Goal: Task Accomplishment & Management: Use online tool/utility

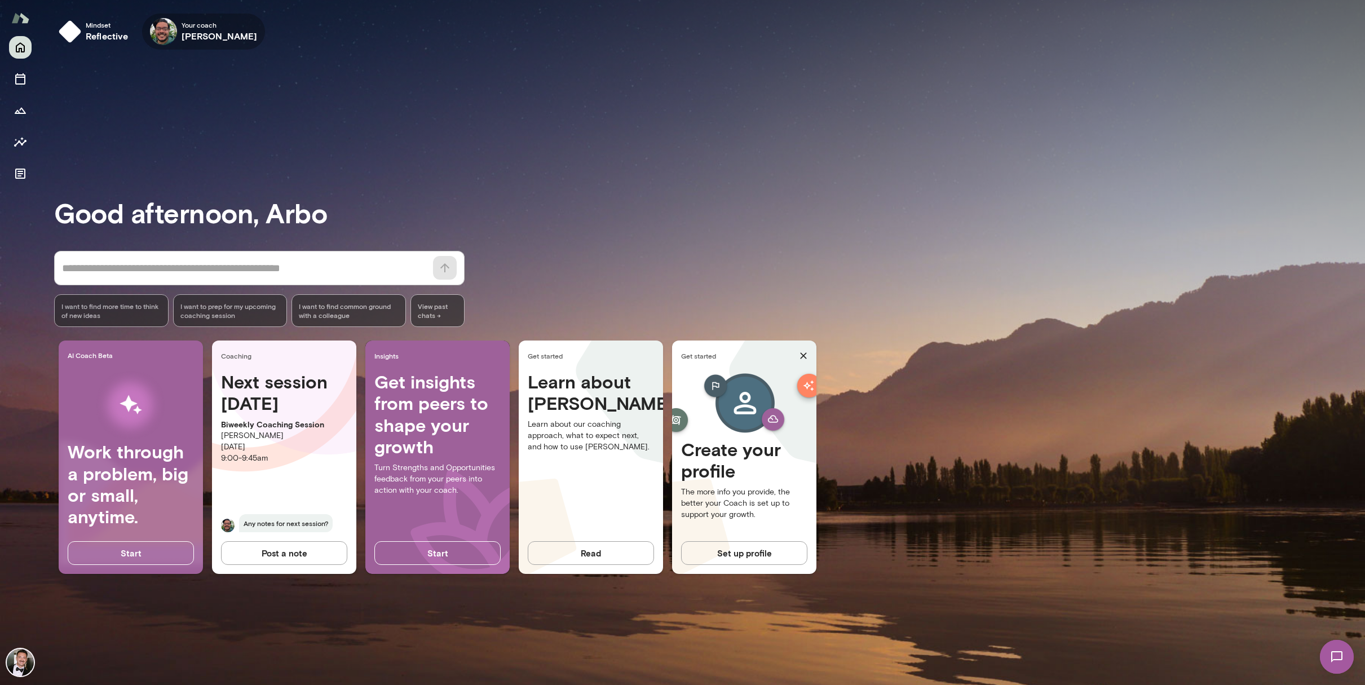
click at [232, 33] on h6 "[PERSON_NAME]" at bounding box center [220, 36] width 76 height 14
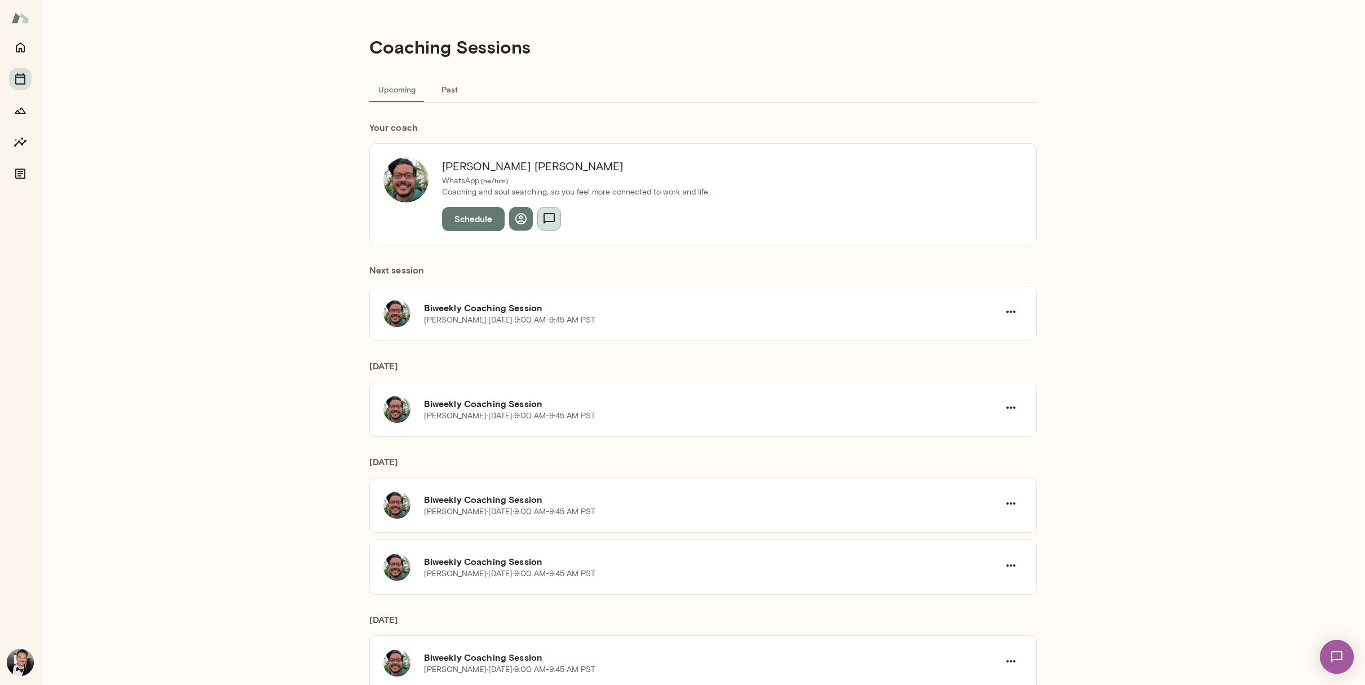
click at [547, 219] on icon "button" at bounding box center [549, 219] width 14 height 14
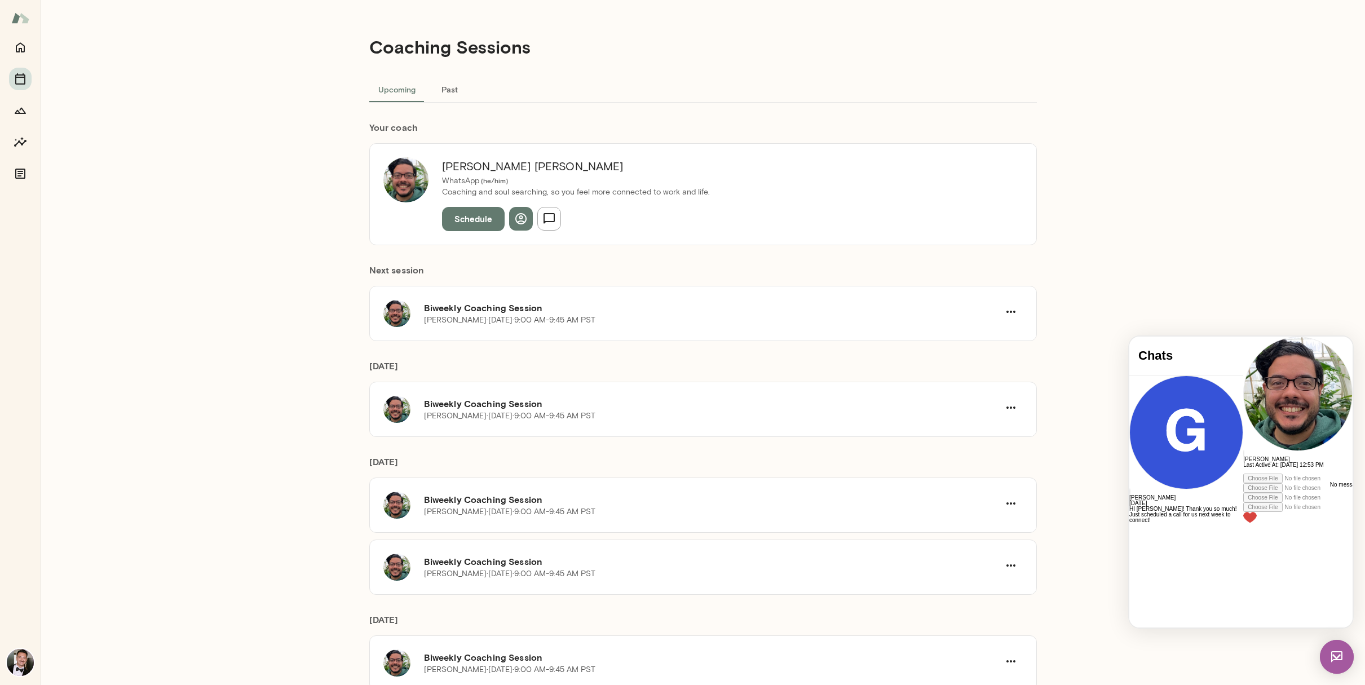
click at [1182, 251] on div "Coaching Sessions Upcoming Past Your coach [PERSON_NAME] WhatsApp ( he/him ) Co…" at bounding box center [703, 342] width 1324 height 685
click at [446, 90] on button "Past" at bounding box center [449, 89] width 51 height 27
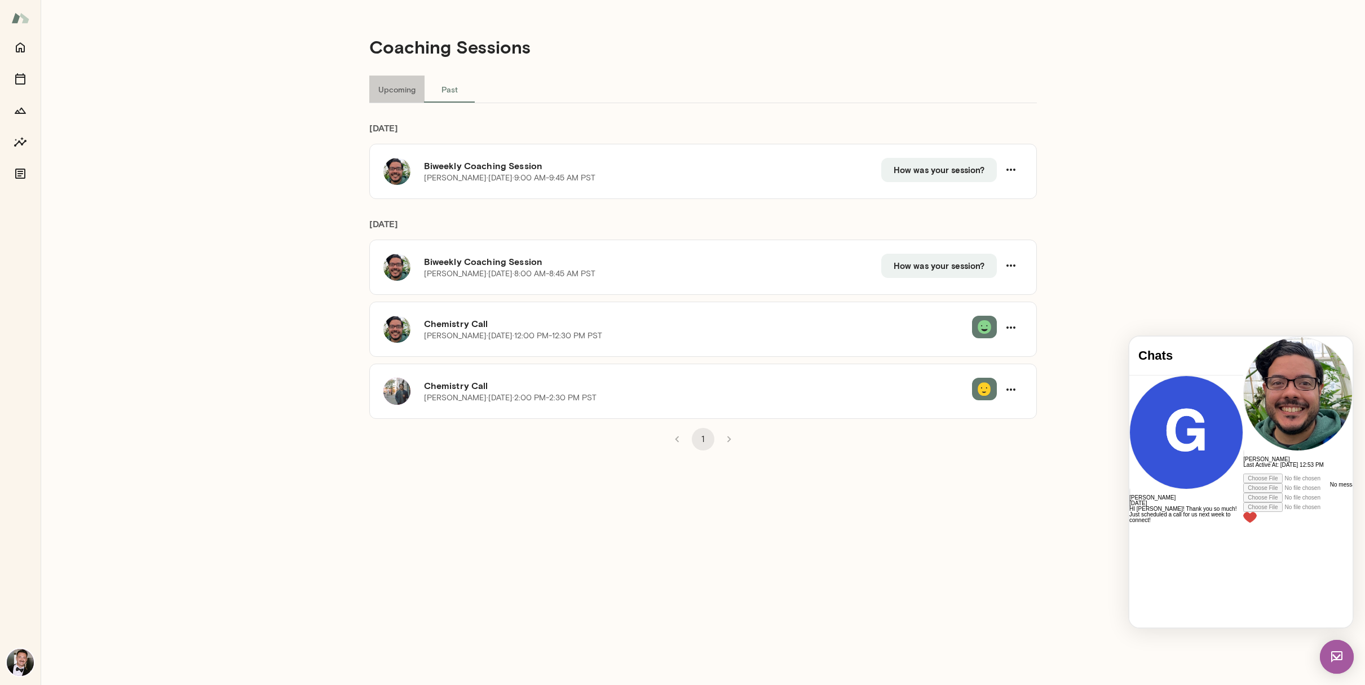
click at [402, 96] on button "Upcoming" at bounding box center [396, 89] width 55 height 27
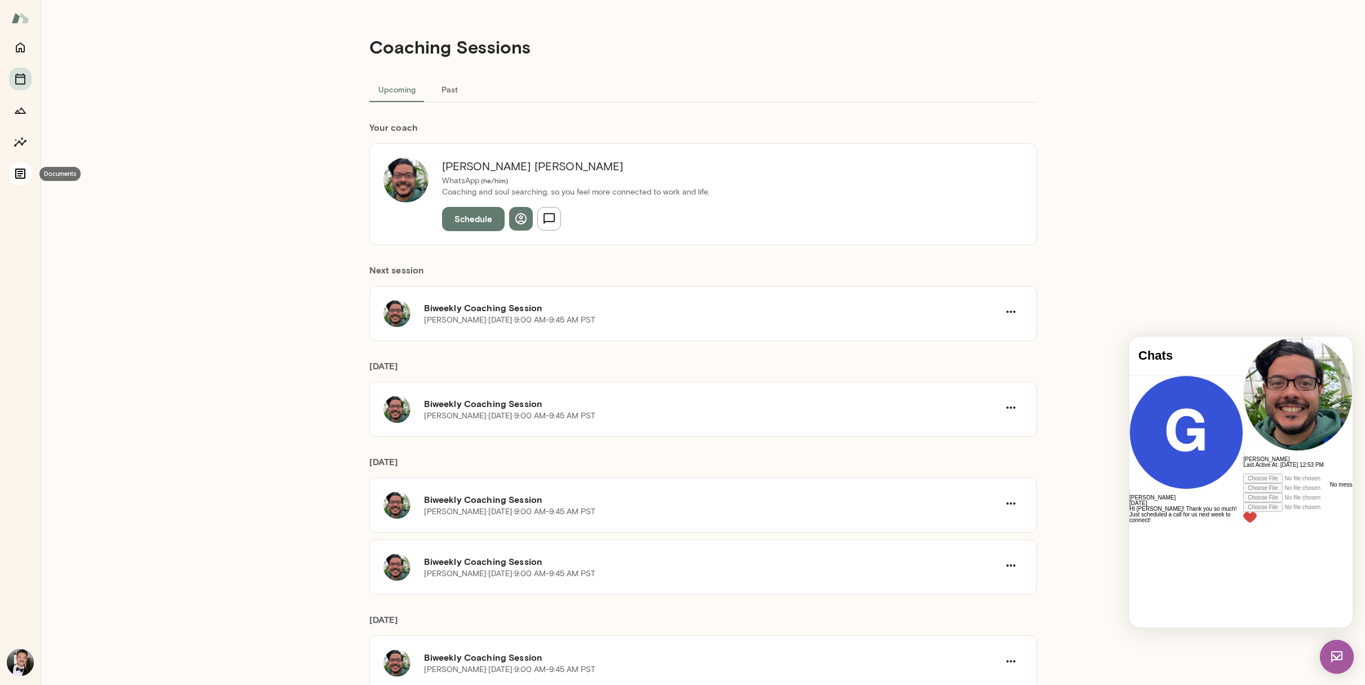
click at [19, 170] on icon "Documents" at bounding box center [21, 174] width 14 height 14
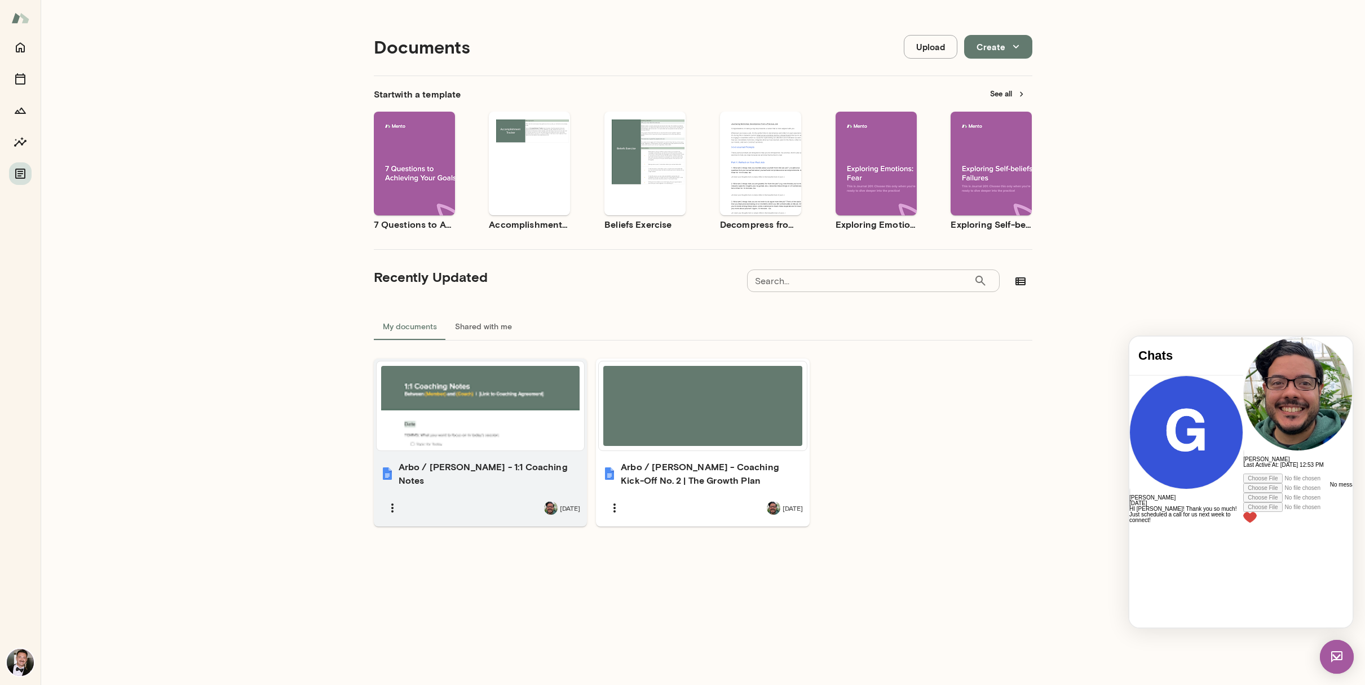
click at [448, 467] on h6 "Arbo / [PERSON_NAME] - 1:1 Coaching Notes" at bounding box center [490, 473] width 182 height 27
